Goal: Task Accomplishment & Management: Complete application form

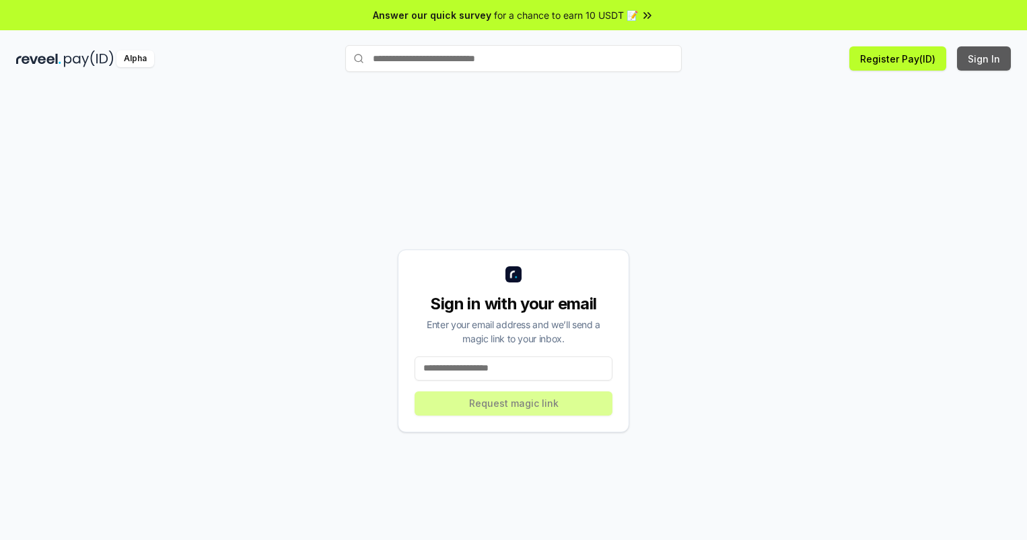
click at [985, 59] on button "Sign In" at bounding box center [984, 58] width 54 height 24
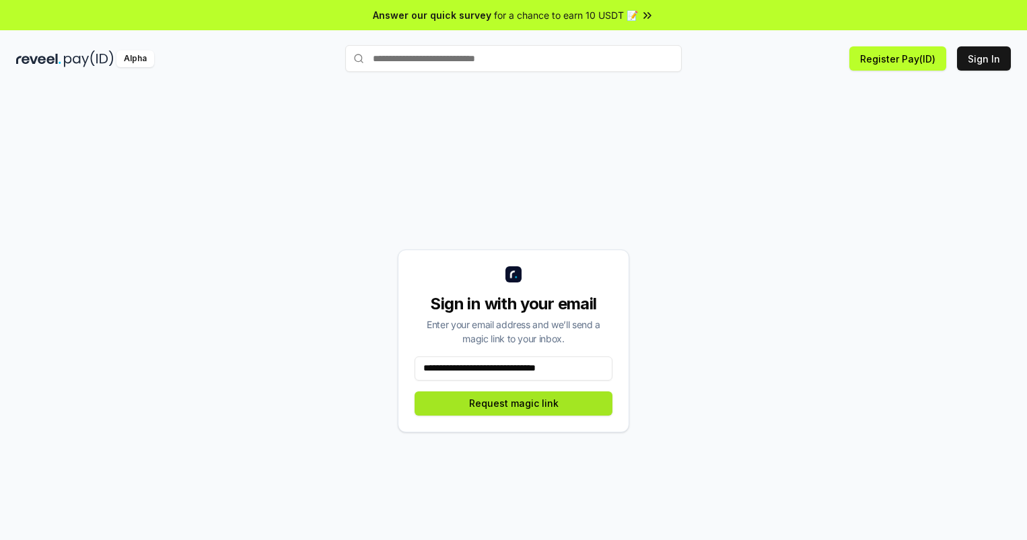
type input "**********"
click at [514, 403] on button "Request magic link" at bounding box center [514, 404] width 198 height 24
